Goal: Navigation & Orientation: Find specific page/section

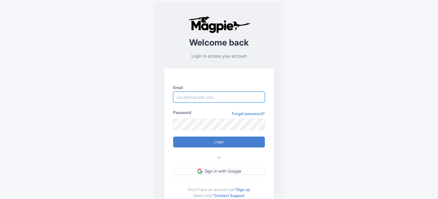
drag, startPoint x: 0, startPoint y: 0, endPoint x: 198, endPoint y: 98, distance: 221.0
click at [198, 98] on input "Email" at bounding box center [219, 97] width 92 height 11
type input "[EMAIL_ADDRESS][DOMAIN_NAME]"
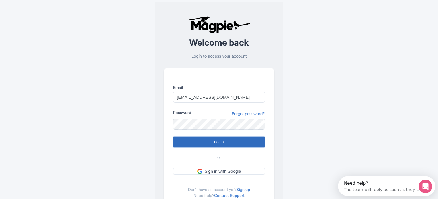
click at [220, 142] on input "Login" at bounding box center [219, 142] width 92 height 11
type input "Logging in..."
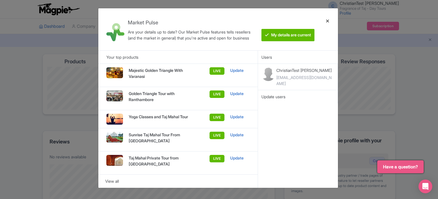
click at [328, 19] on div at bounding box center [328, 29] width 14 height 33
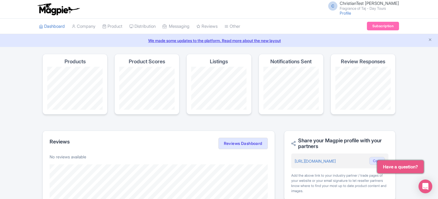
click at [23, 87] on div "Success You have been logged in Magpie recommends Look into TUI Musement as a d…" at bounding box center [219, 180] width 438 height 253
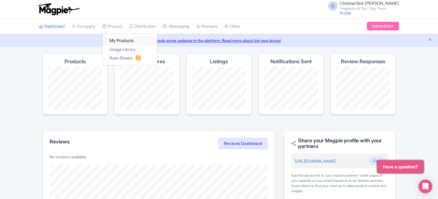
click at [115, 38] on link "My Products" at bounding box center [130, 40] width 54 height 9
